Goal: Find contact information: Find contact information

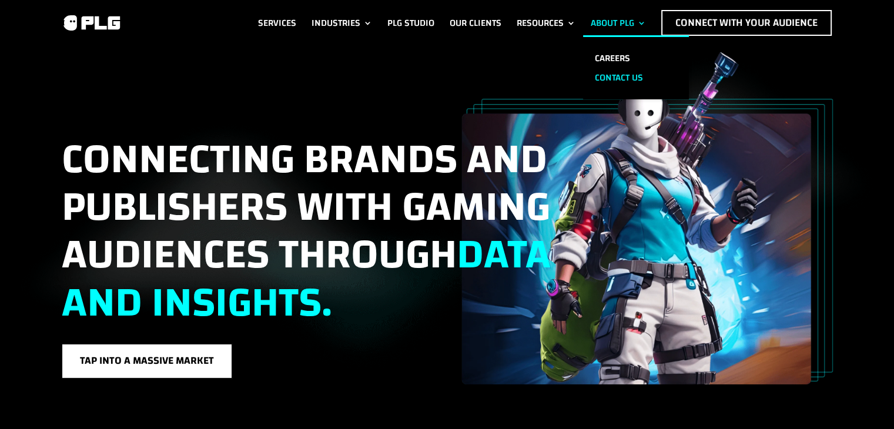
click at [610, 68] on link "Contact us" at bounding box center [636, 77] width 106 height 19
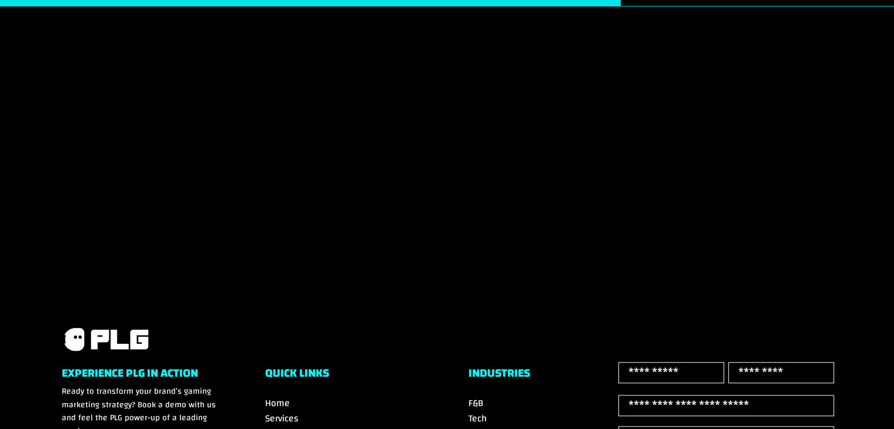
scroll to position [811, 0]
